Goal: Obtain resource: Download file/media

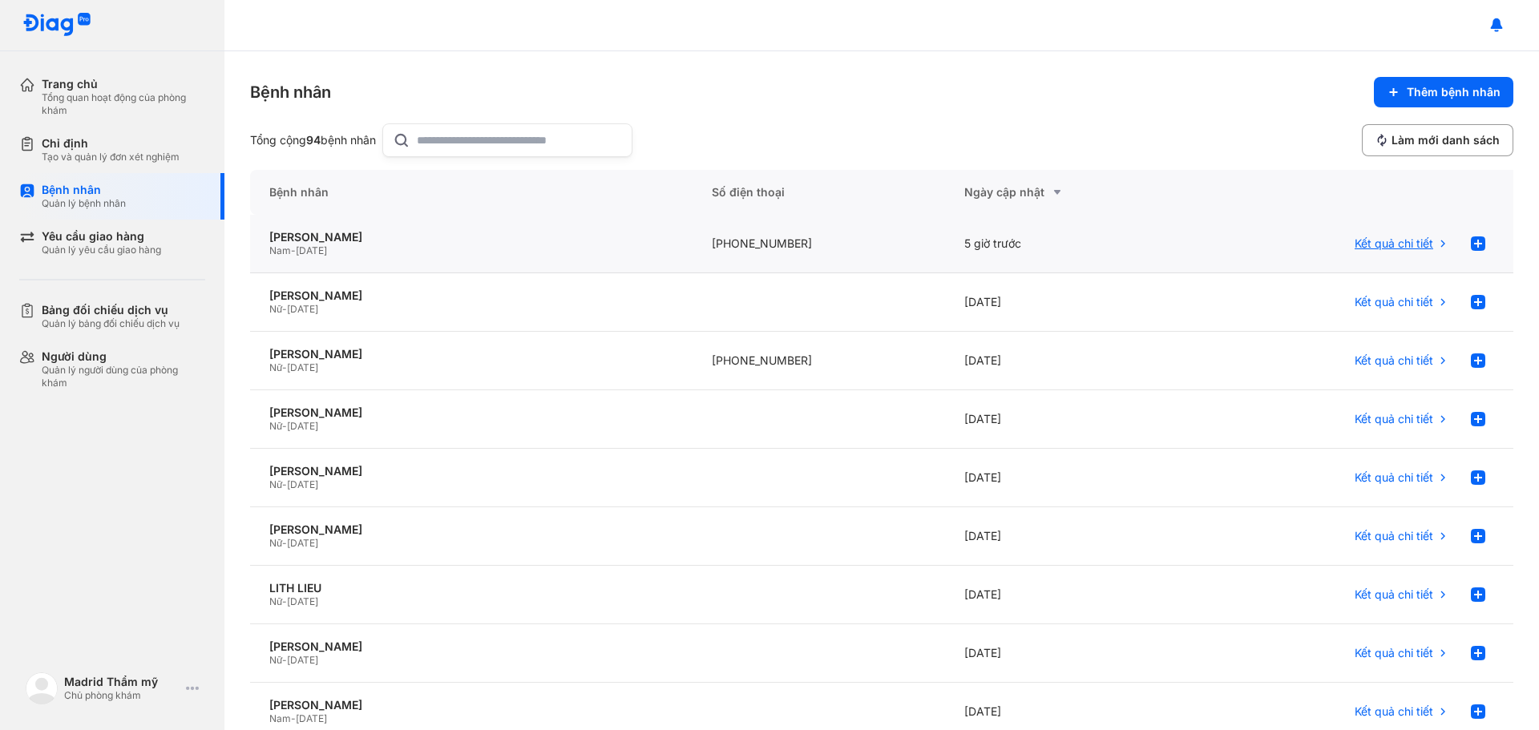
click at [1385, 242] on span "Kết quả chi tiết" at bounding box center [1393, 243] width 79 height 14
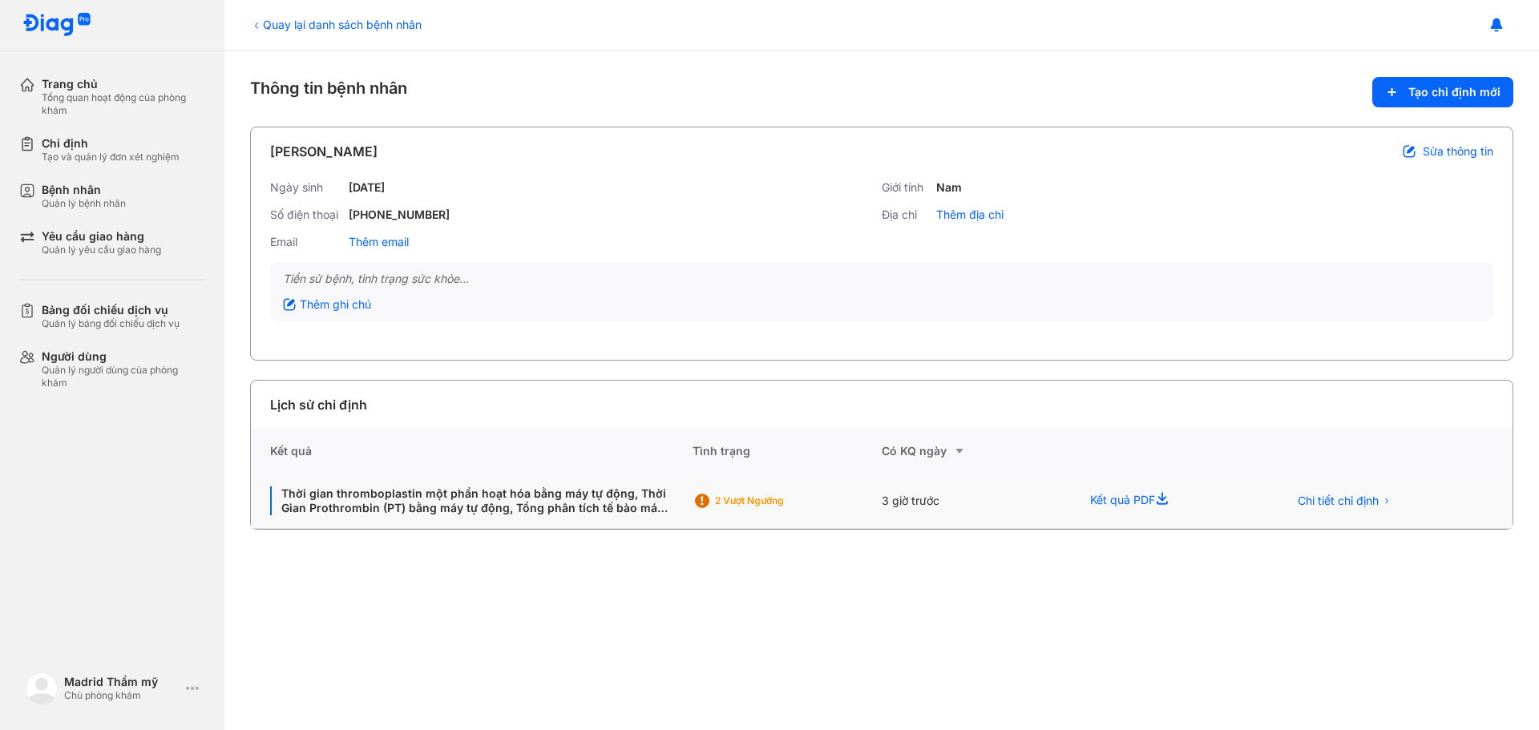
click at [1164, 500] on icon at bounding box center [1164, 500] width 19 height 19
click at [1126, 494] on div "Kết quả PDF" at bounding box center [1169, 501] width 197 height 55
click at [1169, 494] on icon at bounding box center [1164, 500] width 19 height 19
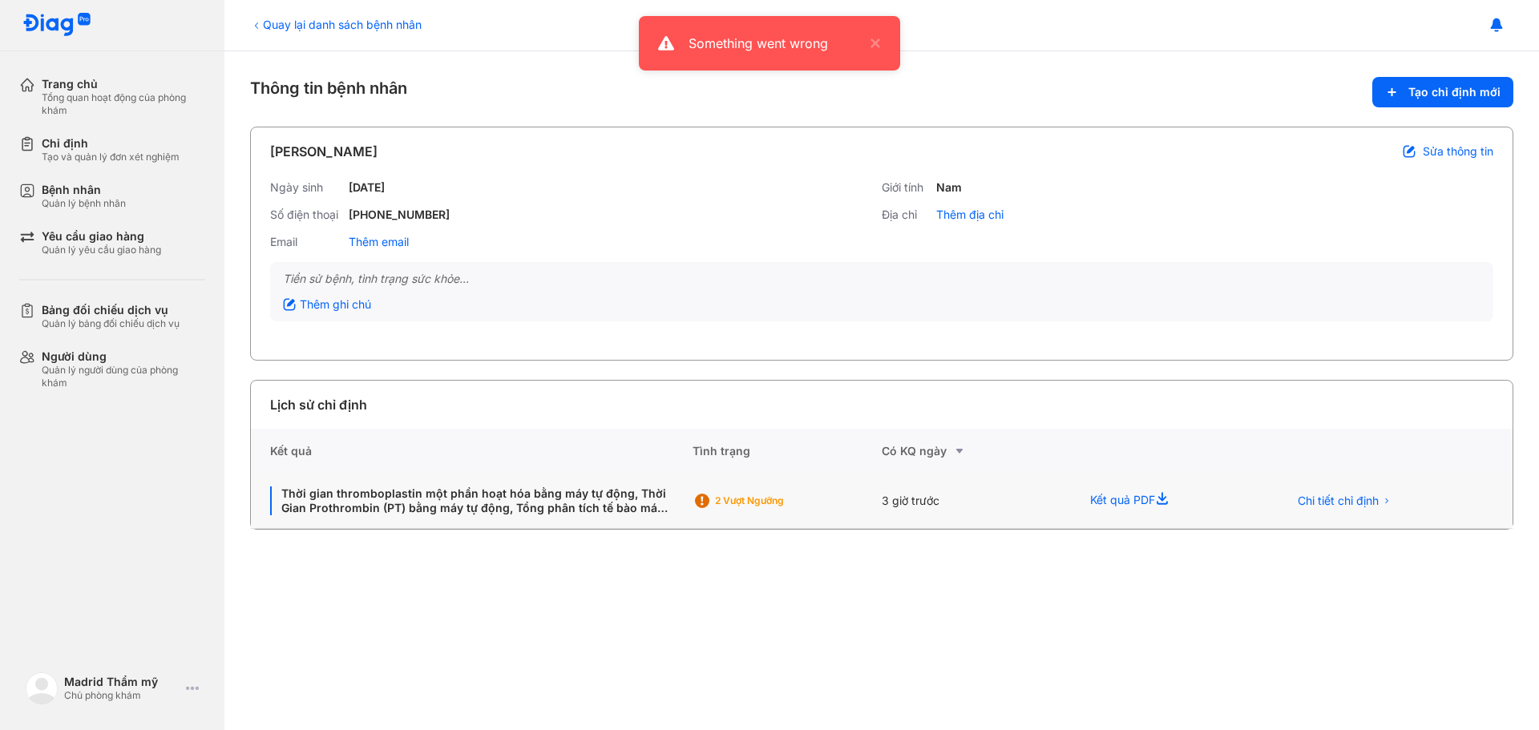
click at [1170, 498] on icon at bounding box center [1164, 500] width 19 height 19
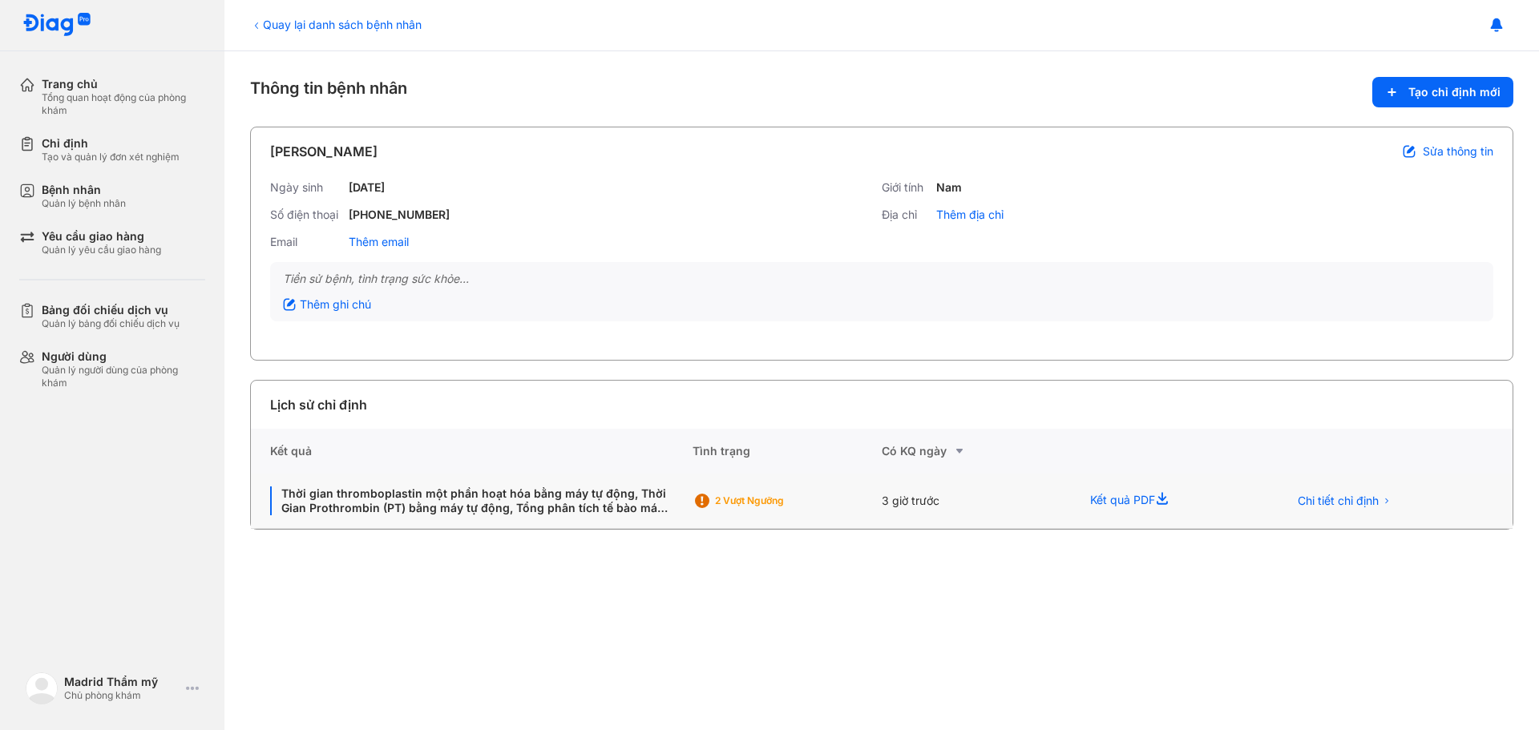
click at [1151, 491] on div "Kết quả PDF" at bounding box center [1169, 501] width 197 height 55
click at [121, 204] on div "Quản lý bệnh nhân" at bounding box center [84, 203] width 84 height 13
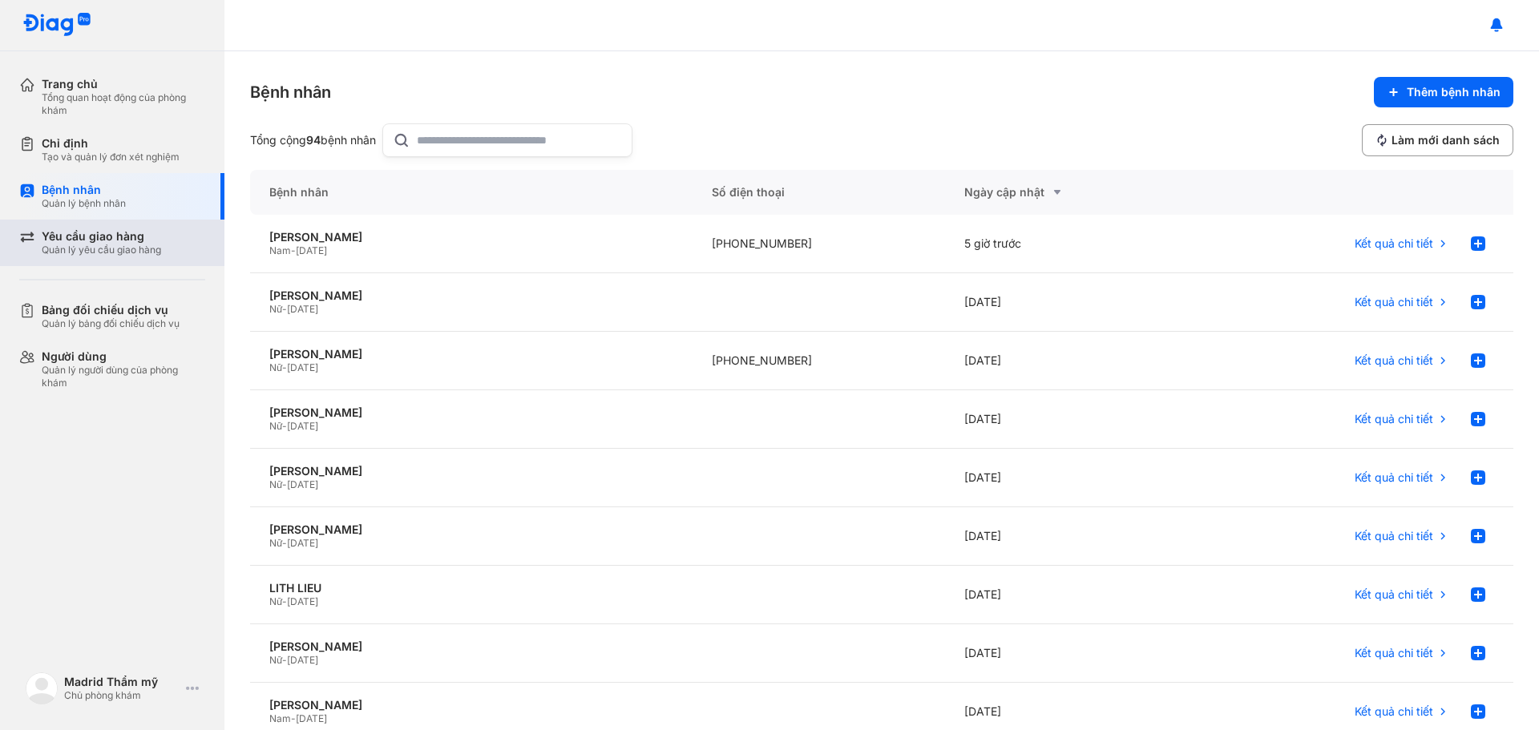
click at [131, 243] on div "Yêu cầu giao hàng" at bounding box center [101, 236] width 119 height 14
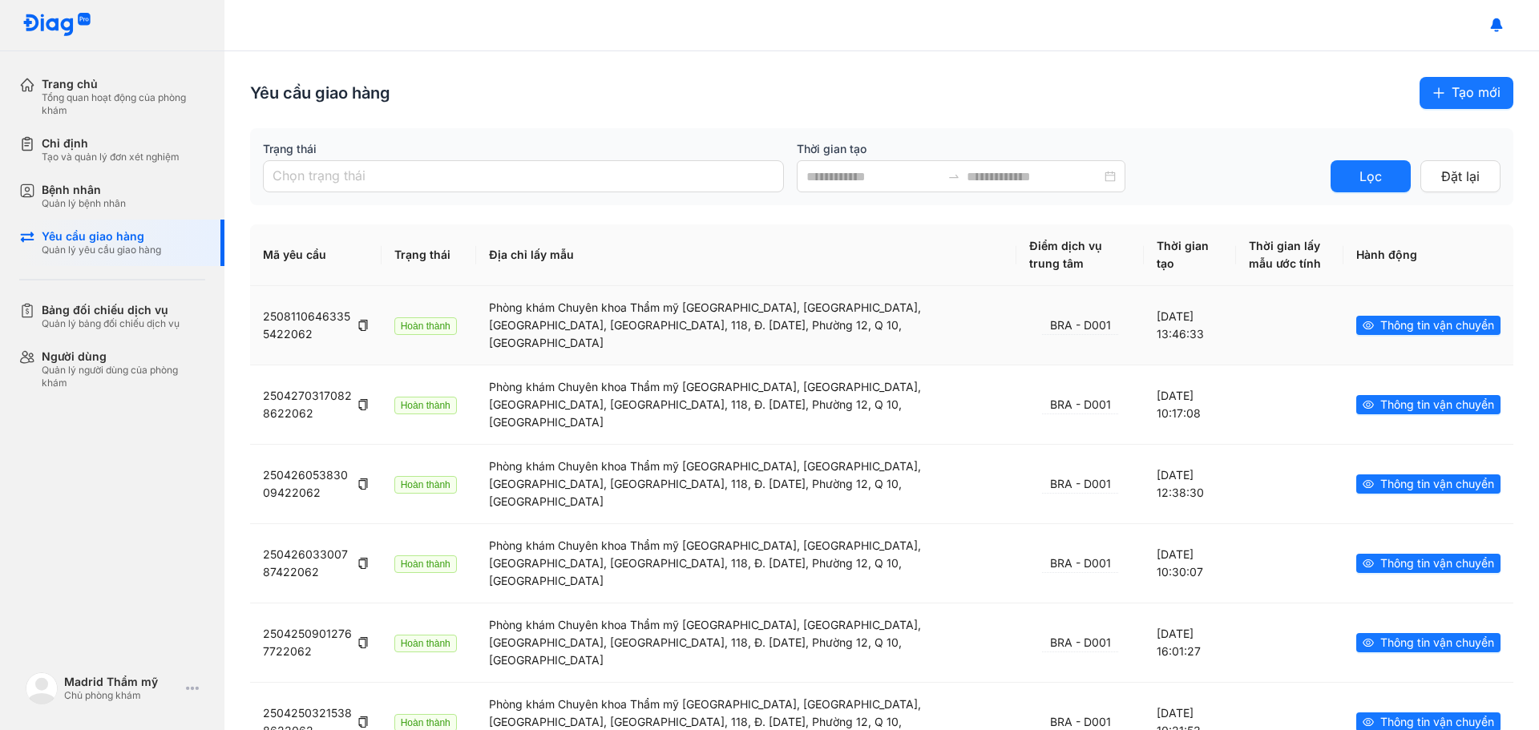
click at [714, 326] on div "Phòng khám Chuyên khoa Thẩm mỹ MADRID, Nhà Số 36, Đường 8, KDC Hà Đô, 118, Đ. 3…" at bounding box center [746, 325] width 515 height 53
click at [1425, 321] on span "Thông tin vận chuyển" at bounding box center [1437, 326] width 114 height 18
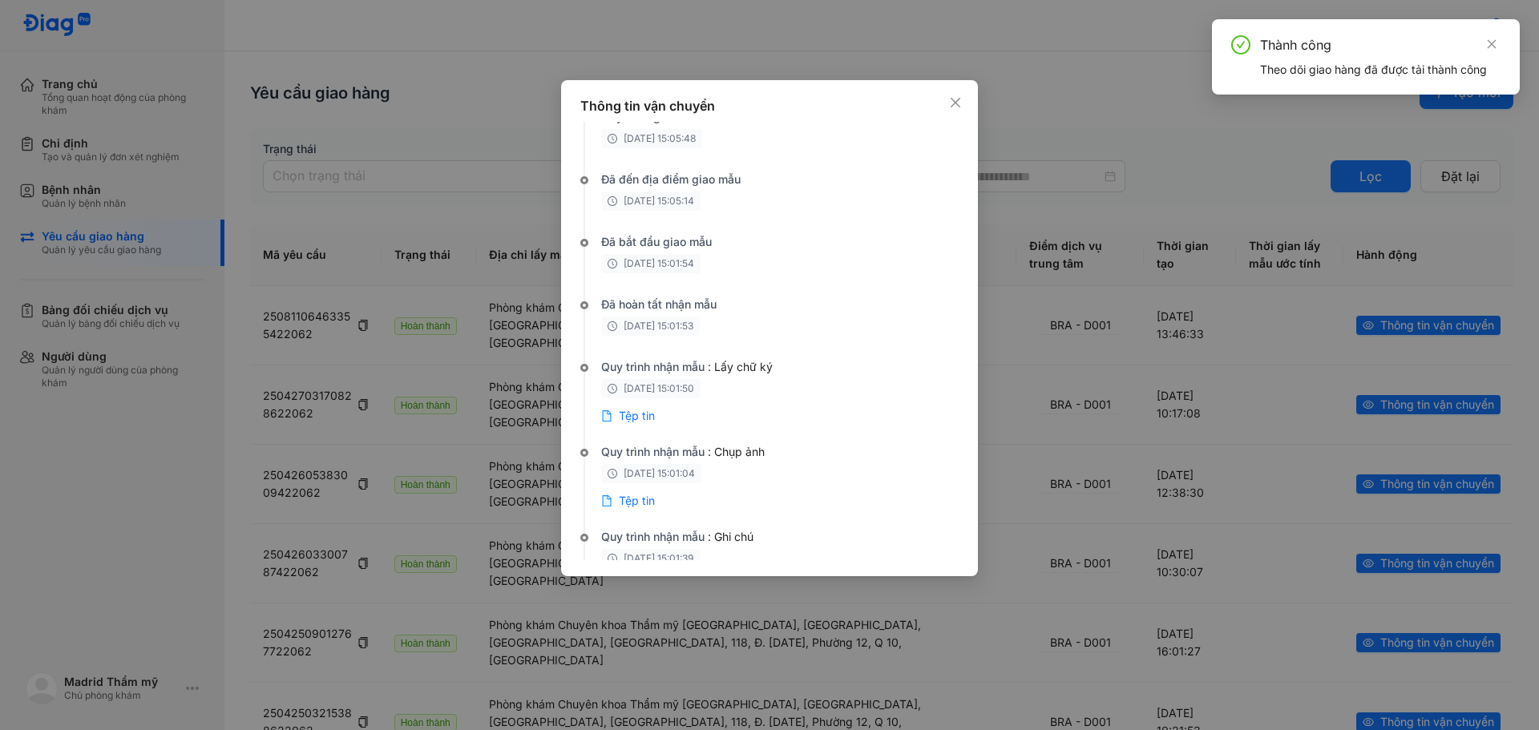
scroll to position [576, 0]
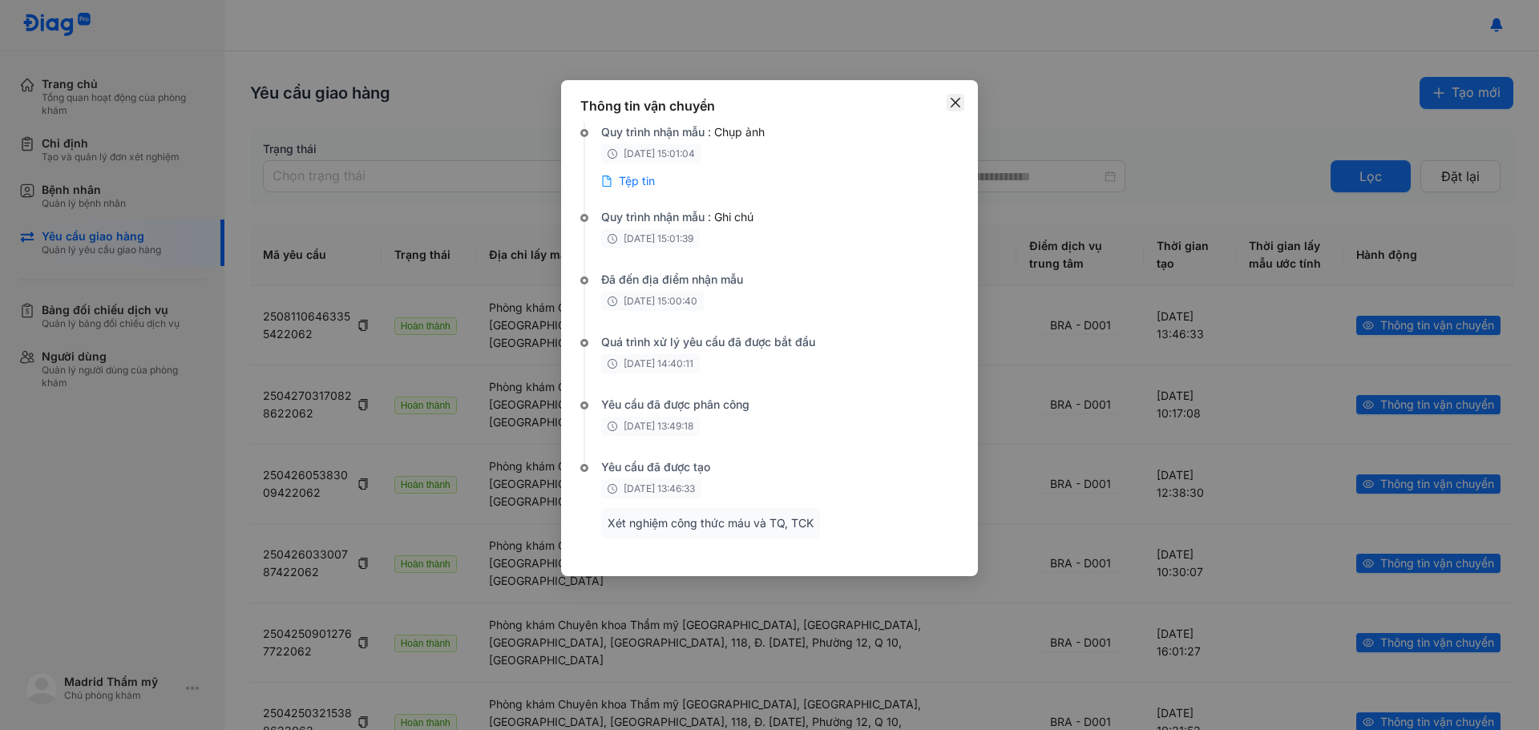
click at [961, 97] on icon "close" at bounding box center [955, 102] width 13 height 13
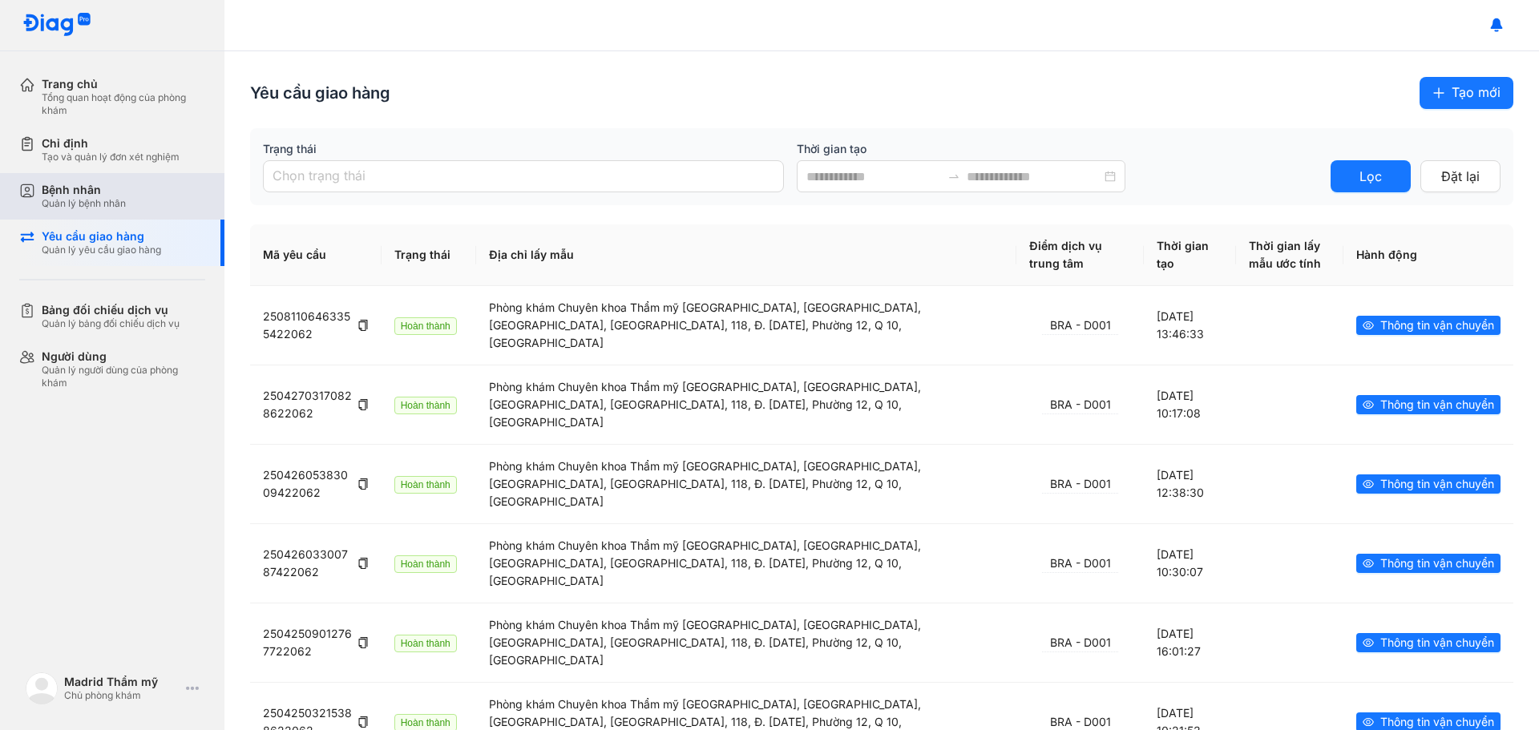
click at [97, 198] on div "Quản lý bệnh nhân" at bounding box center [84, 203] width 84 height 13
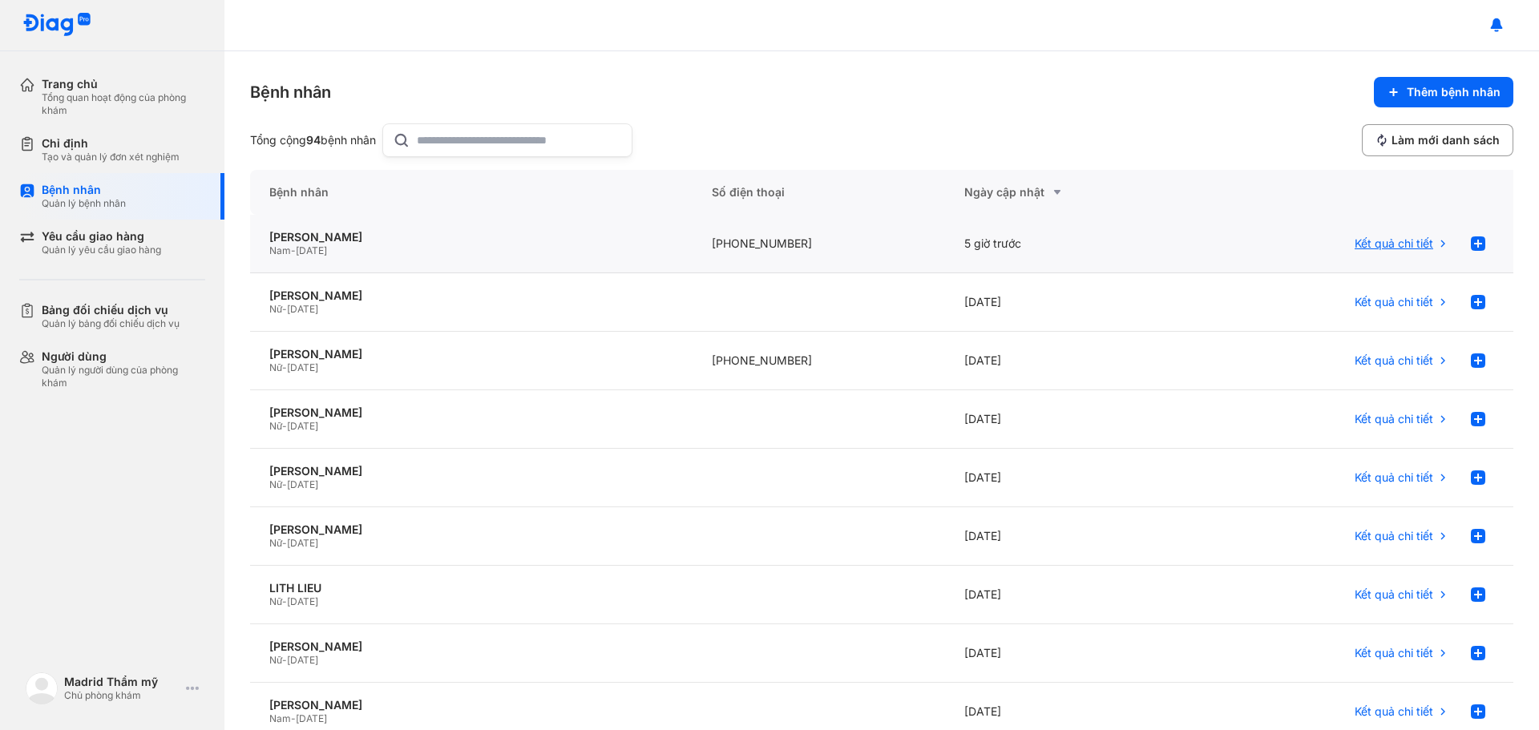
click at [1374, 240] on span "Kết quả chi tiết" at bounding box center [1393, 243] width 79 height 14
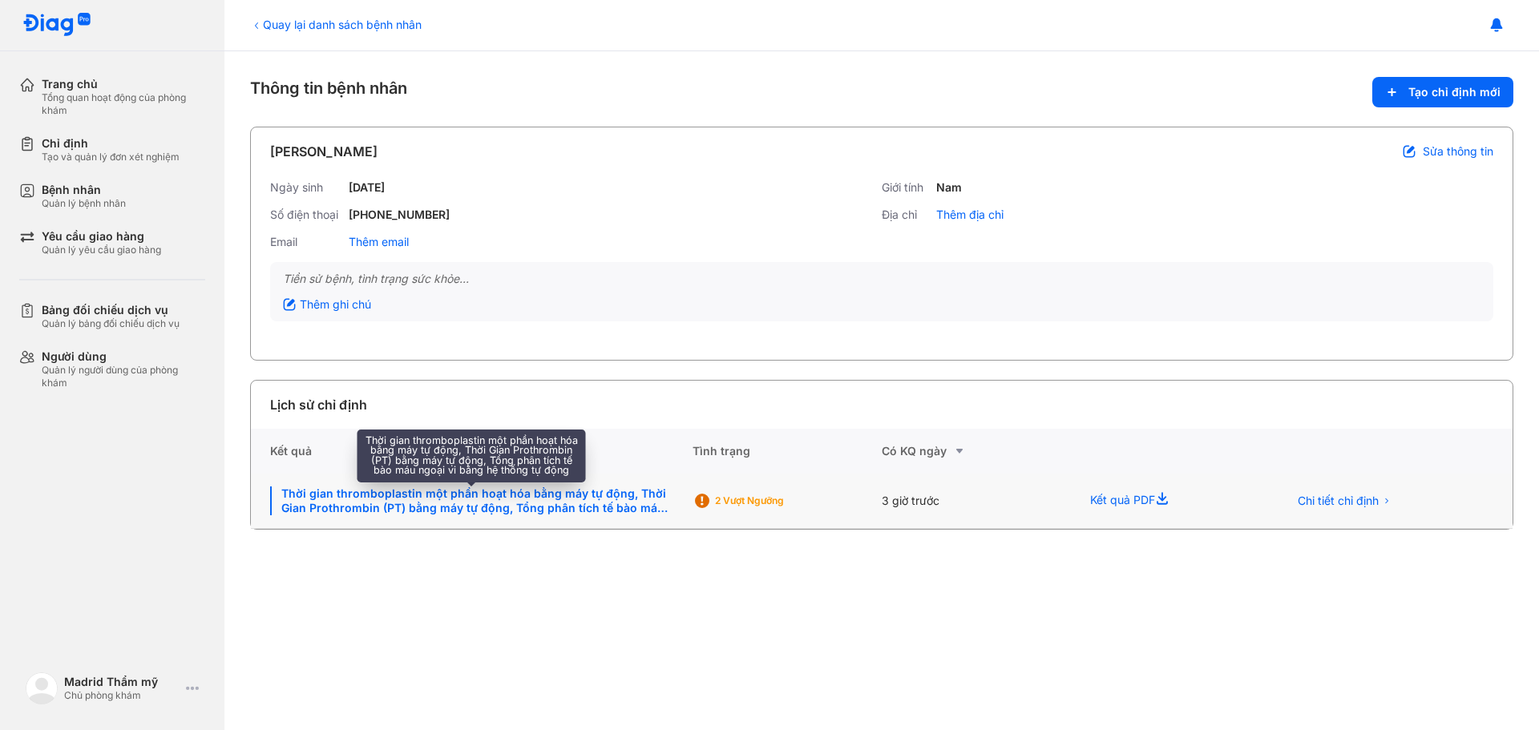
click at [458, 506] on div "Thời gian thromboplastin một phần hoạt hóa bằng máy tự động, Thời Gian Prothrom…" at bounding box center [471, 500] width 403 height 29
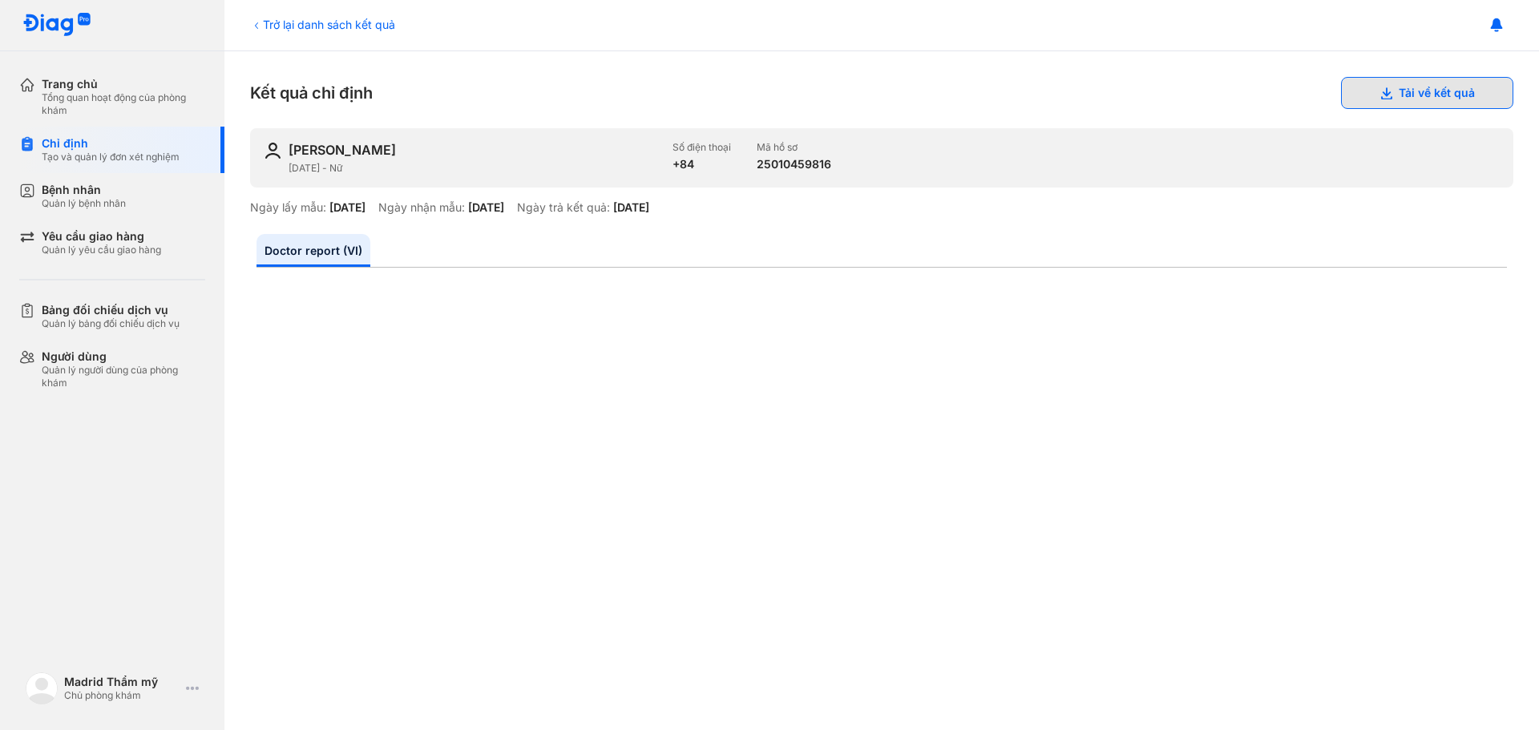
click at [1457, 91] on button "Tải về kết quả" at bounding box center [1427, 93] width 172 height 32
